Goal: Information Seeking & Learning: Learn about a topic

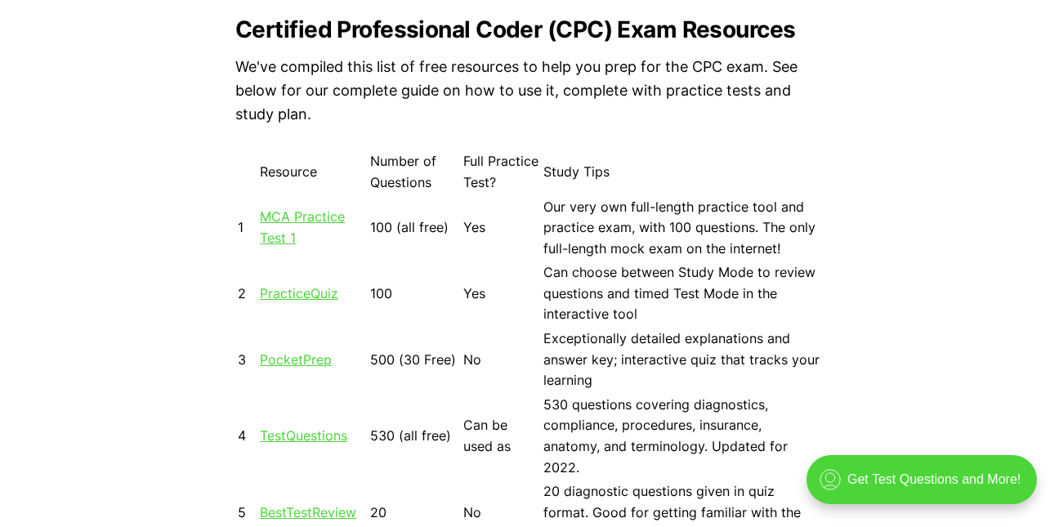
scroll to position [1431, 0]
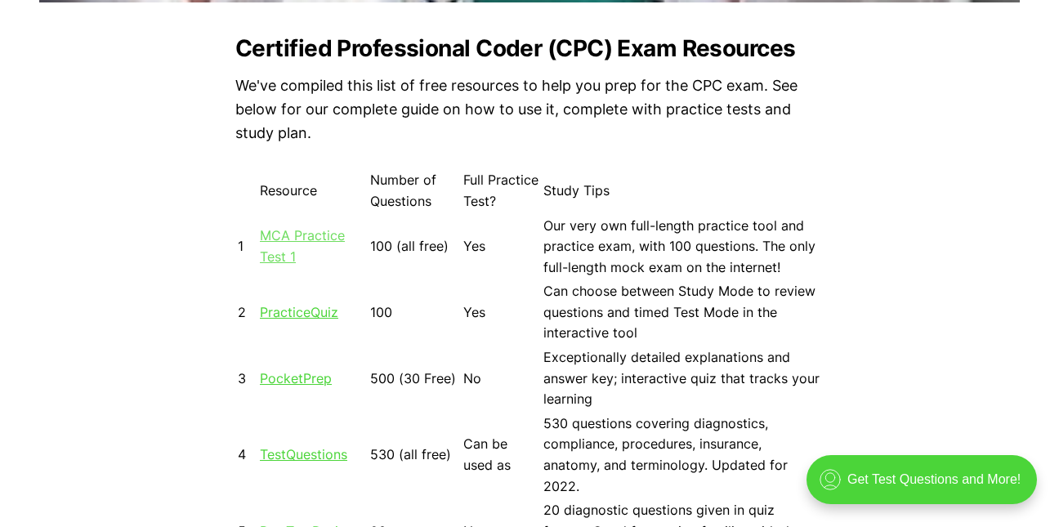
click at [325, 228] on link "MCA Practice Test 1" at bounding box center [302, 246] width 85 height 38
click at [306, 243] on link "MCA Practice Test 1" at bounding box center [302, 246] width 85 height 38
click at [294, 240] on link "MCA Practice Test 1" at bounding box center [302, 246] width 85 height 38
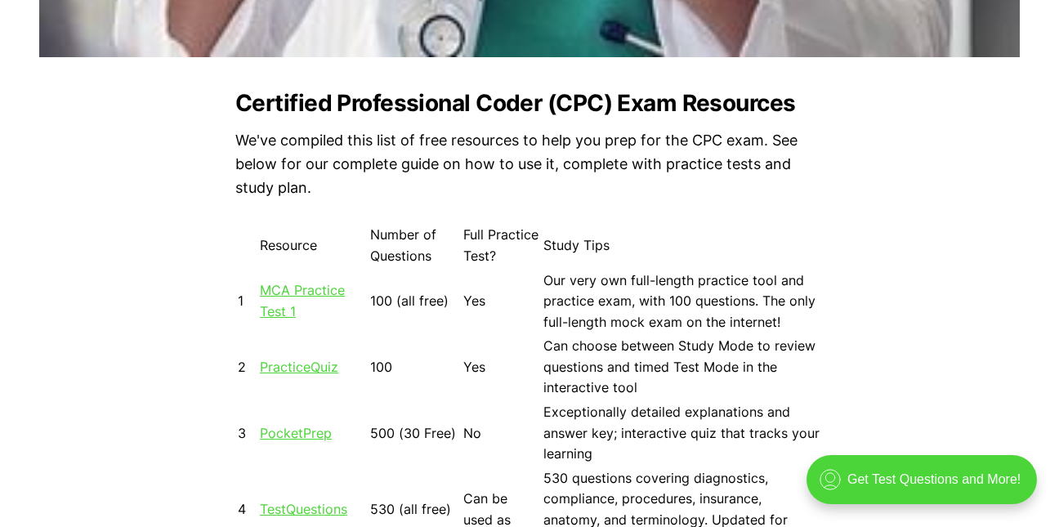
scroll to position [1413, 0]
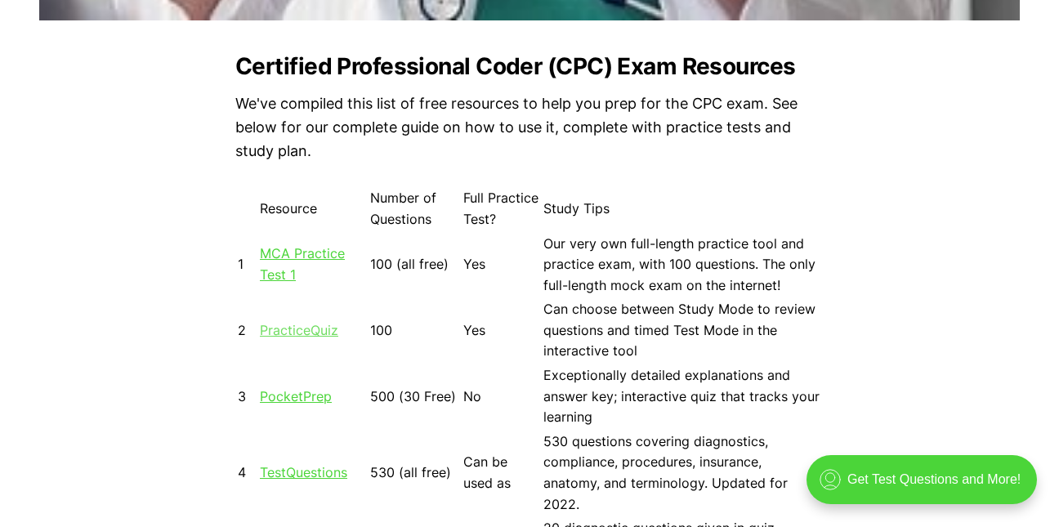
click at [316, 337] on link "PracticeQuiz" at bounding box center [299, 330] width 78 height 16
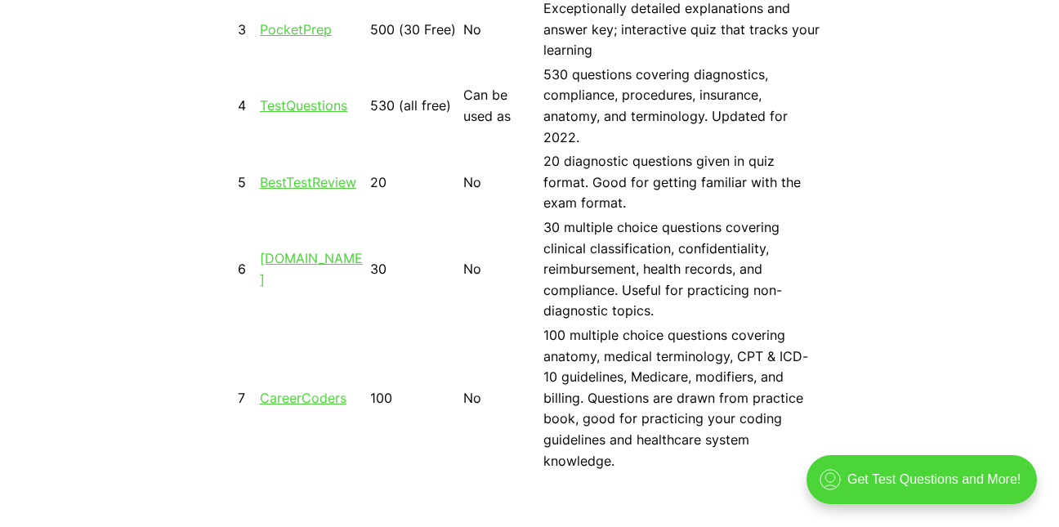
scroll to position [1797, 0]
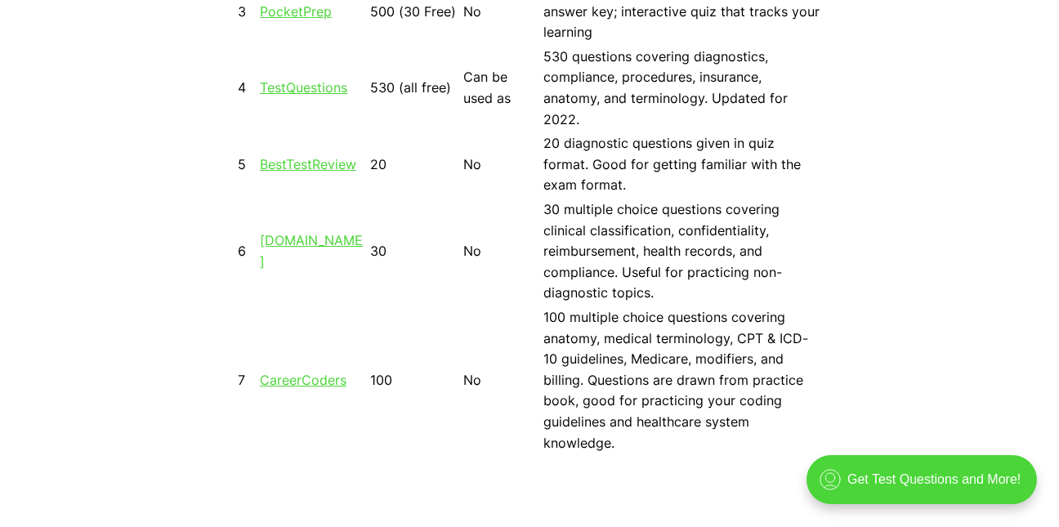
drag, startPoint x: 1067, startPoint y: 126, endPoint x: 1016, endPoint y: 95, distance: 60.1
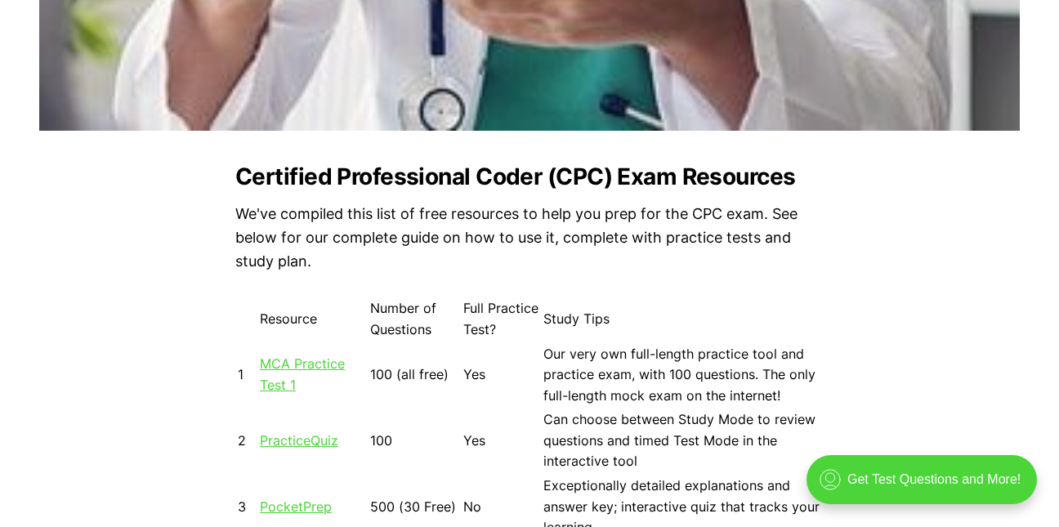
scroll to position [1339, 0]
